Goal: Information Seeking & Learning: Learn about a topic

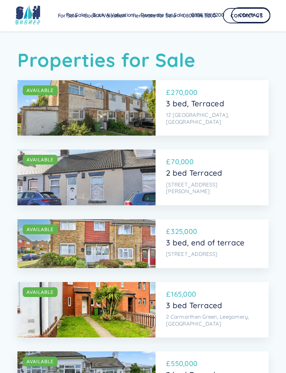
scroll to position [935, 0]
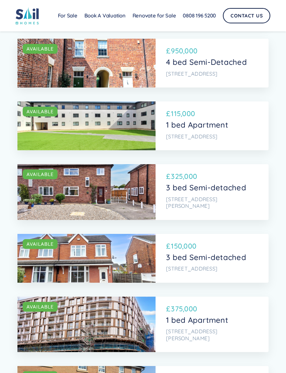
click at [117, 102] on div "SOLD AVAILABLE" at bounding box center [86, 126] width 138 height 49
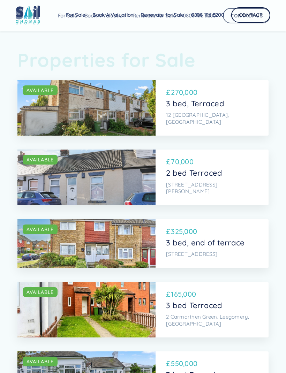
scroll to position [935, 0]
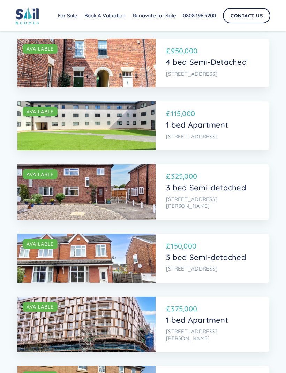
click at [126, 234] on div "SOLD AVAILABLE" at bounding box center [86, 258] width 138 height 49
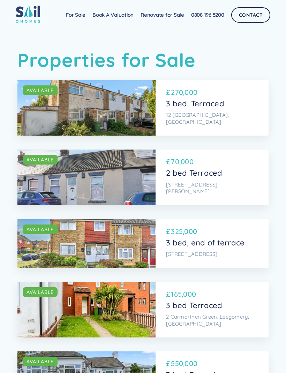
click at [117, 111] on div "SOLD AVAILABLE" at bounding box center [86, 108] width 138 height 56
click at [126, 169] on div "SOLD AVAILABLE" at bounding box center [86, 178] width 138 height 56
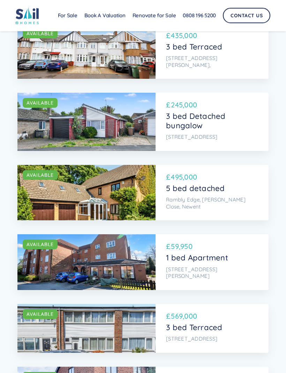
scroll to position [538, 0]
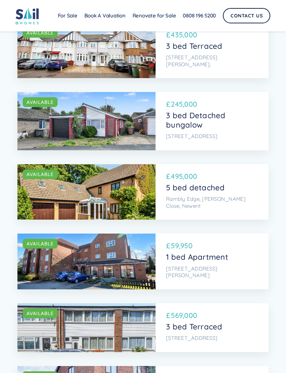
click at [187, 171] on div "£ 495,000" at bounding box center [211, 177] width 90 height 12
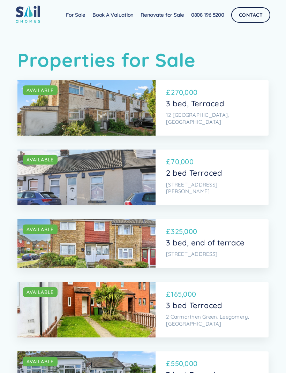
scroll to position [235, 0]
